Goal: Navigation & Orientation: Find specific page/section

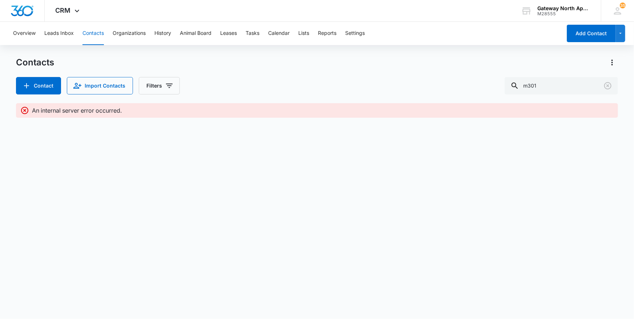
drag, startPoint x: 553, startPoint y: 88, endPoint x: 359, endPoint y: 87, distance: 193.9
click at [359, 87] on div "Contact Import Contacts Filters m301" at bounding box center [317, 85] width 602 height 17
type input "j201"
click at [604, 84] on icon "Clear" at bounding box center [607, 85] width 7 height 7
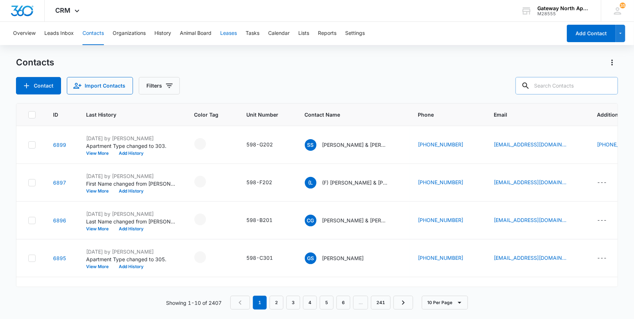
click at [235, 27] on button "Leases" at bounding box center [228, 33] width 17 height 23
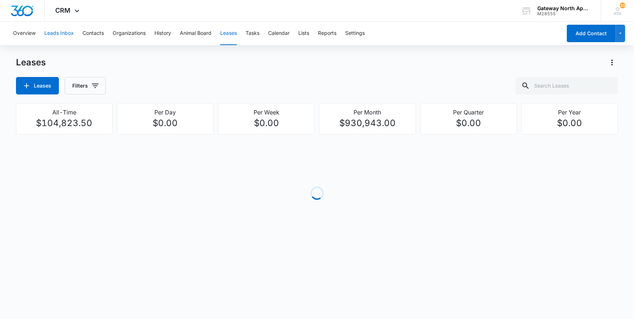
click at [66, 33] on button "Leads Inbox" at bounding box center [58, 33] width 29 height 23
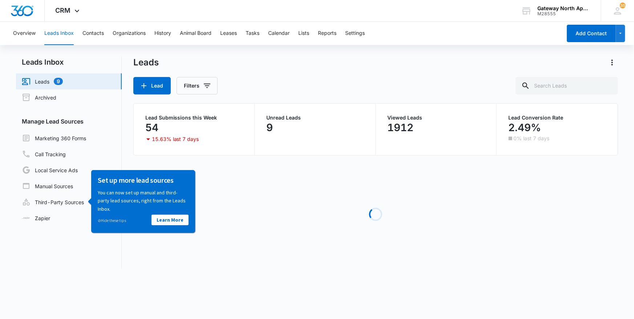
click at [63, 86] on link "Leads 9" at bounding box center [42, 81] width 41 height 9
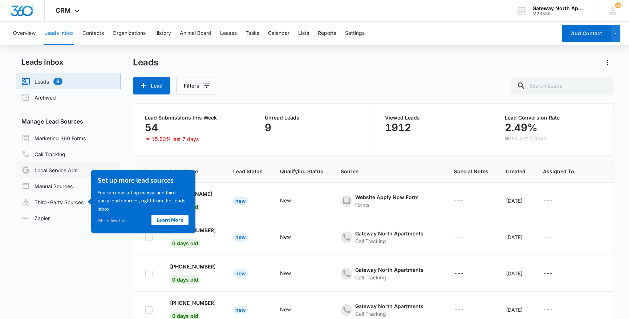
click at [77, 168] on link "Local Service Ads" at bounding box center [49, 170] width 56 height 9
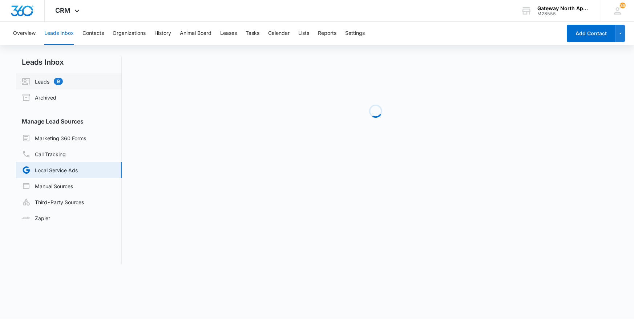
click at [56, 82] on link "Leads 9" at bounding box center [42, 81] width 41 height 9
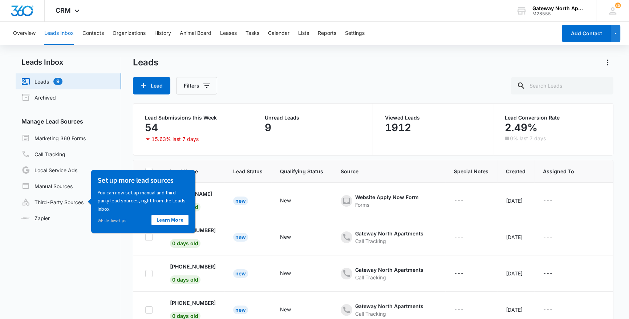
click at [97, 225] on div "⊘ Hide these tips" at bounding box center [119, 220] width 45 height 14
click at [98, 221] on span "⊘" at bounding box center [98, 220] width 3 height 5
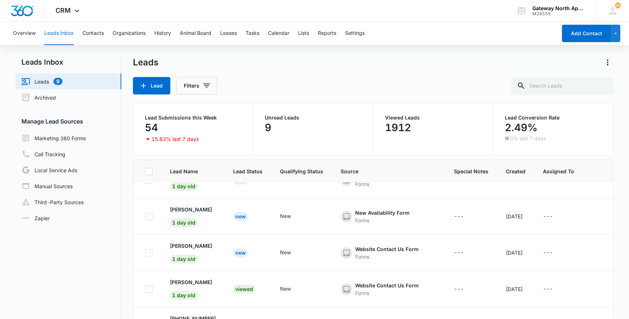
scroll to position [207, 0]
